Goal: Task Accomplishment & Management: Manage account settings

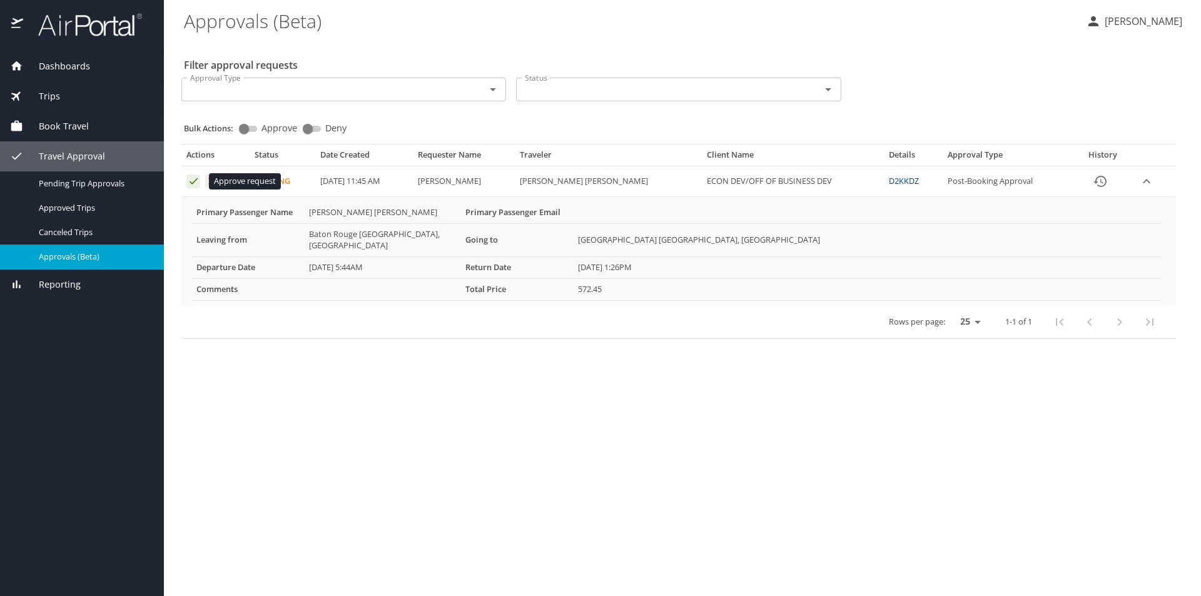
click at [195, 181] on icon "Approval table" at bounding box center [194, 181] width 8 height 6
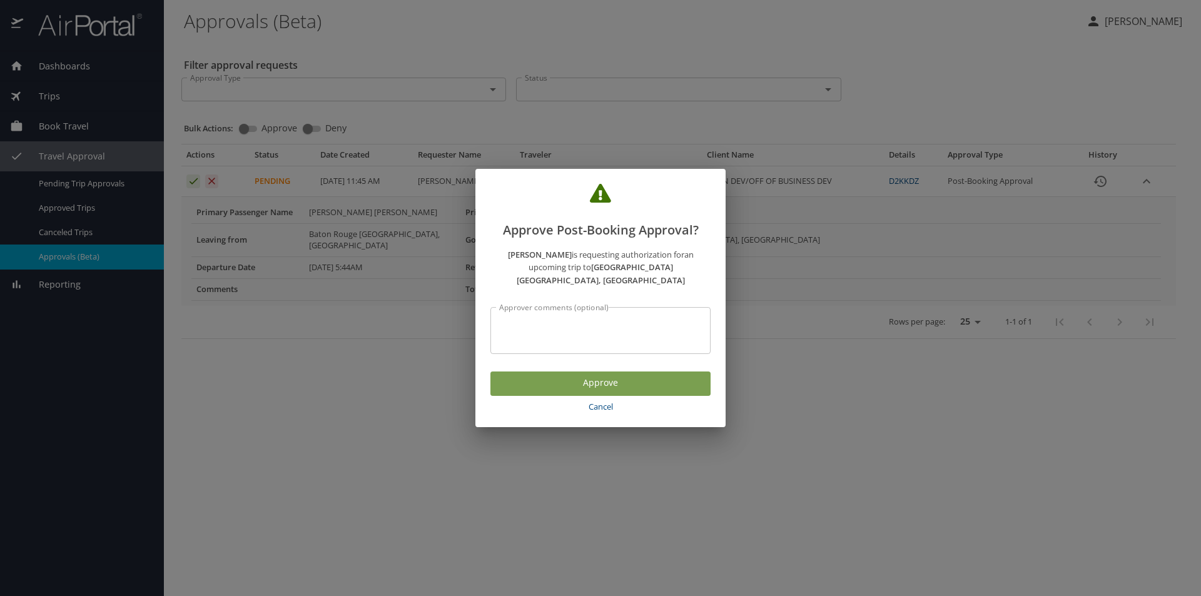
click at [538, 375] on span "Approve" at bounding box center [601, 383] width 200 height 16
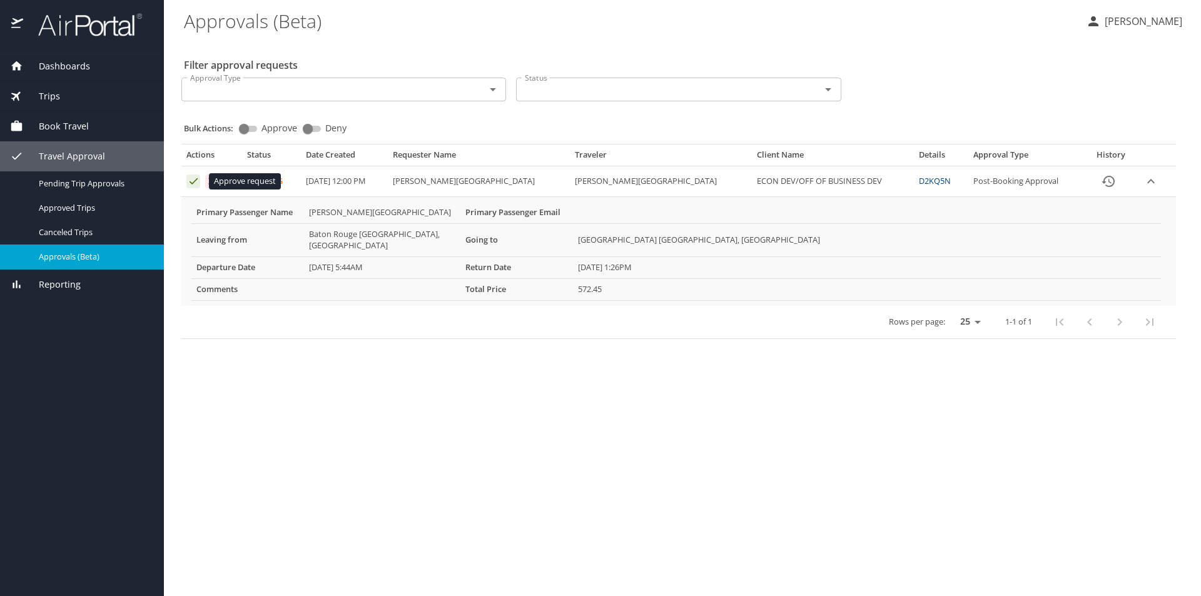
click at [191, 183] on icon "Approval table" at bounding box center [194, 181] width 8 height 6
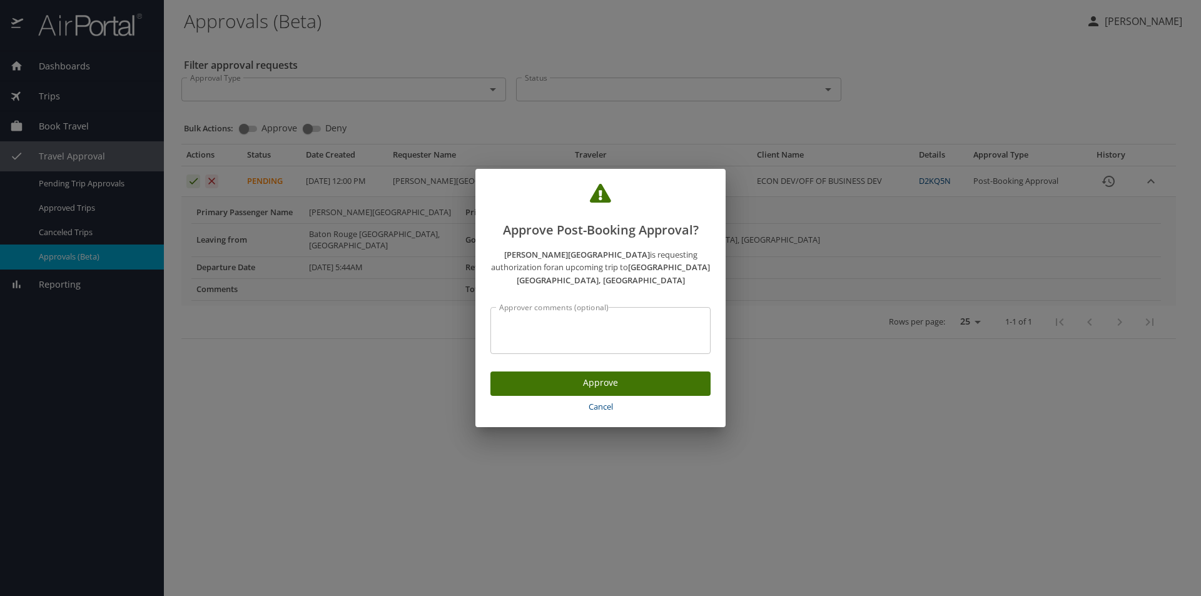
click at [501, 379] on span "Approve" at bounding box center [601, 383] width 200 height 16
